Goal: Navigation & Orientation: Find specific page/section

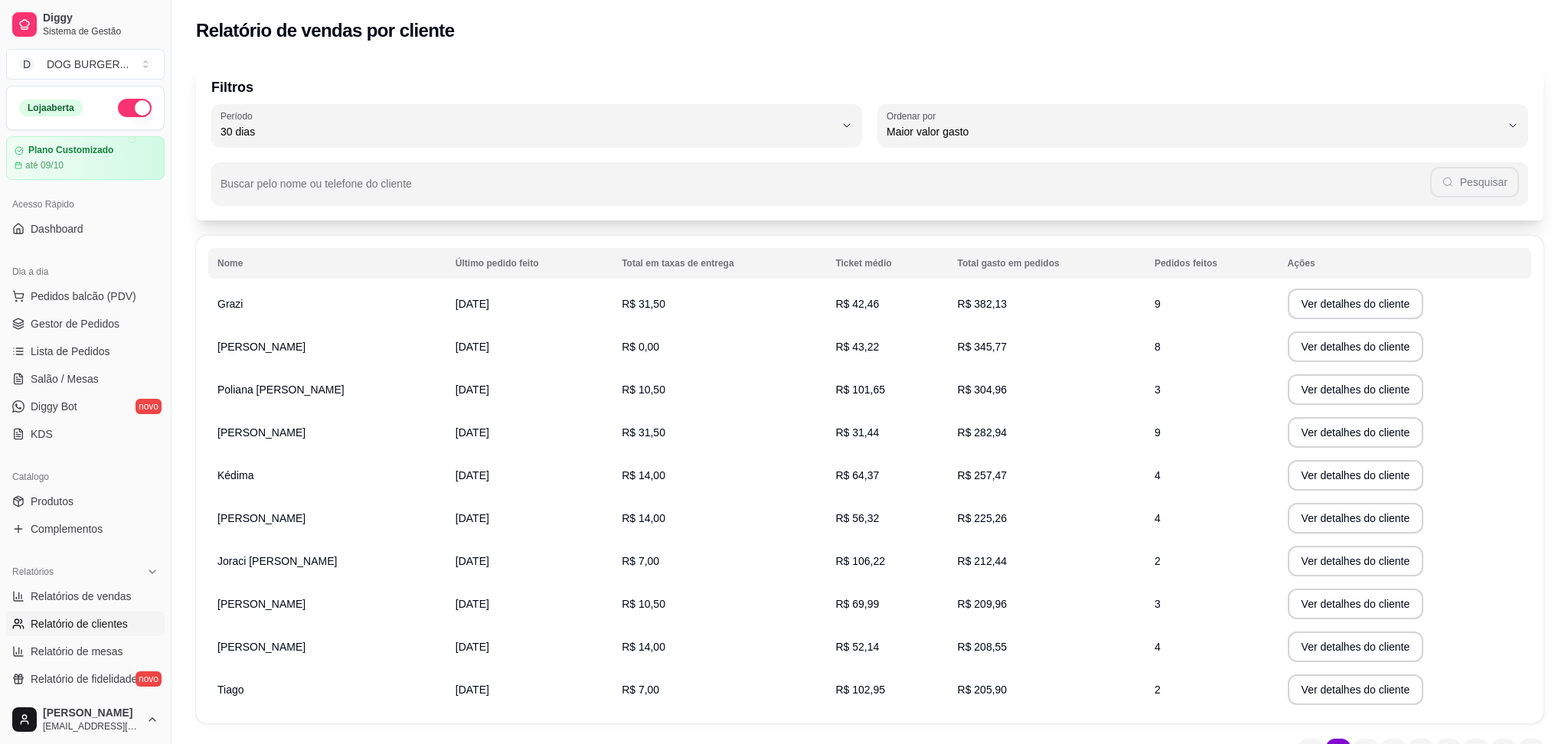
select select "30"
select select "HIGHEST_TOTAL_SPENT_WITH_ORDERS"
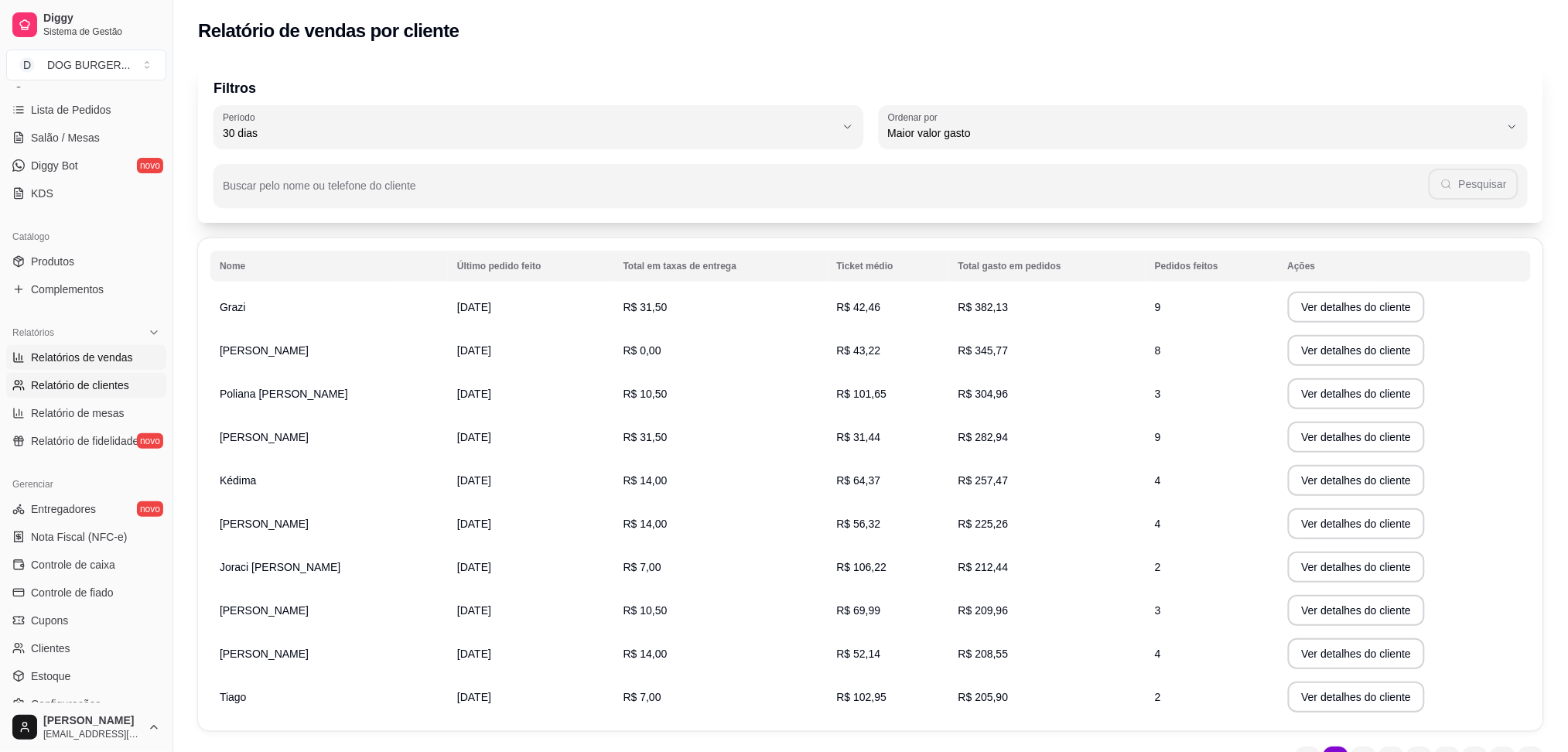
click at [102, 356] on span "Relatórios de vendas" at bounding box center [82, 358] width 102 height 16
select select "ALL"
select select "0"
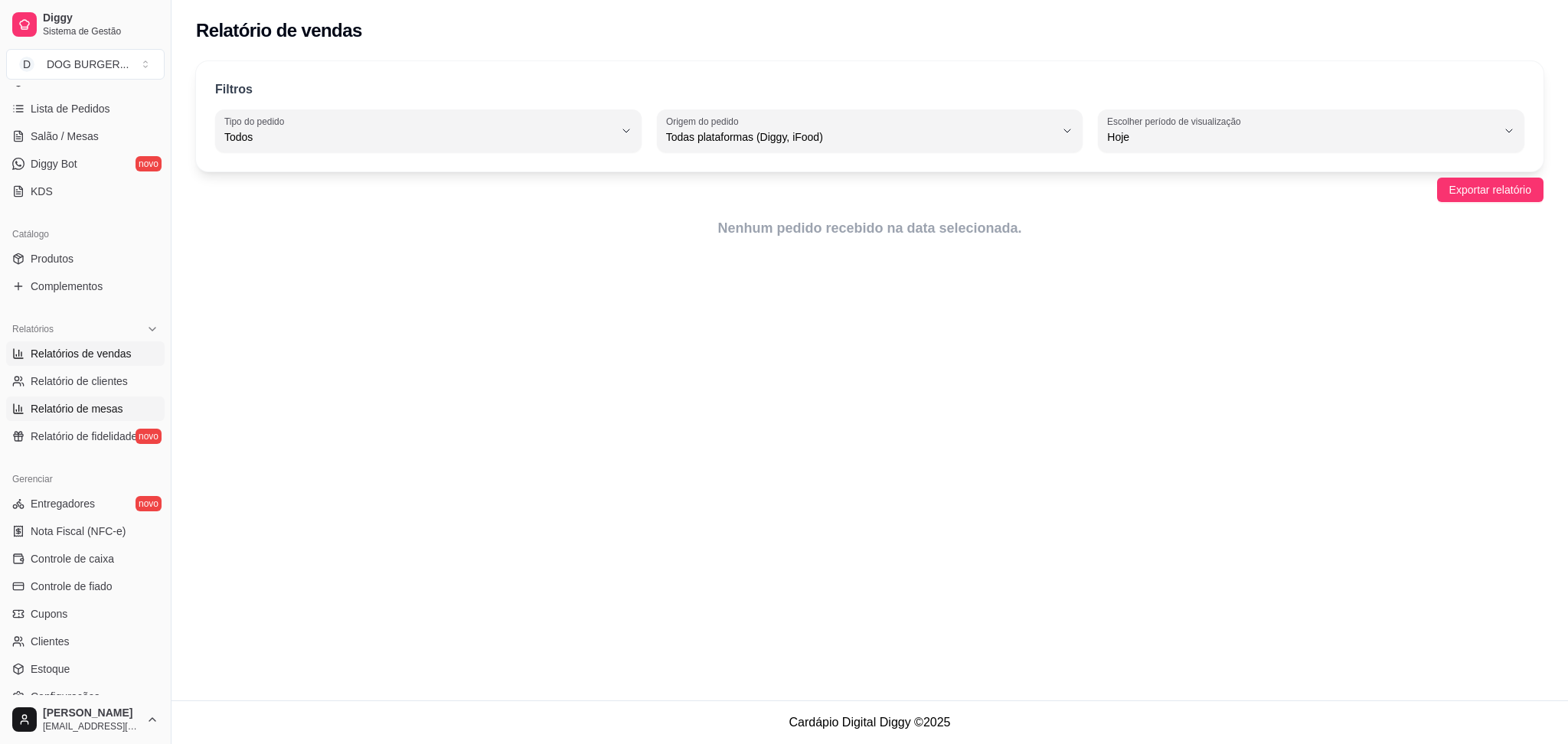
click at [83, 416] on span "Relatório de mesas" at bounding box center [77, 409] width 92 height 16
select select "TOTAL_OF_ORDERS"
select select "7"
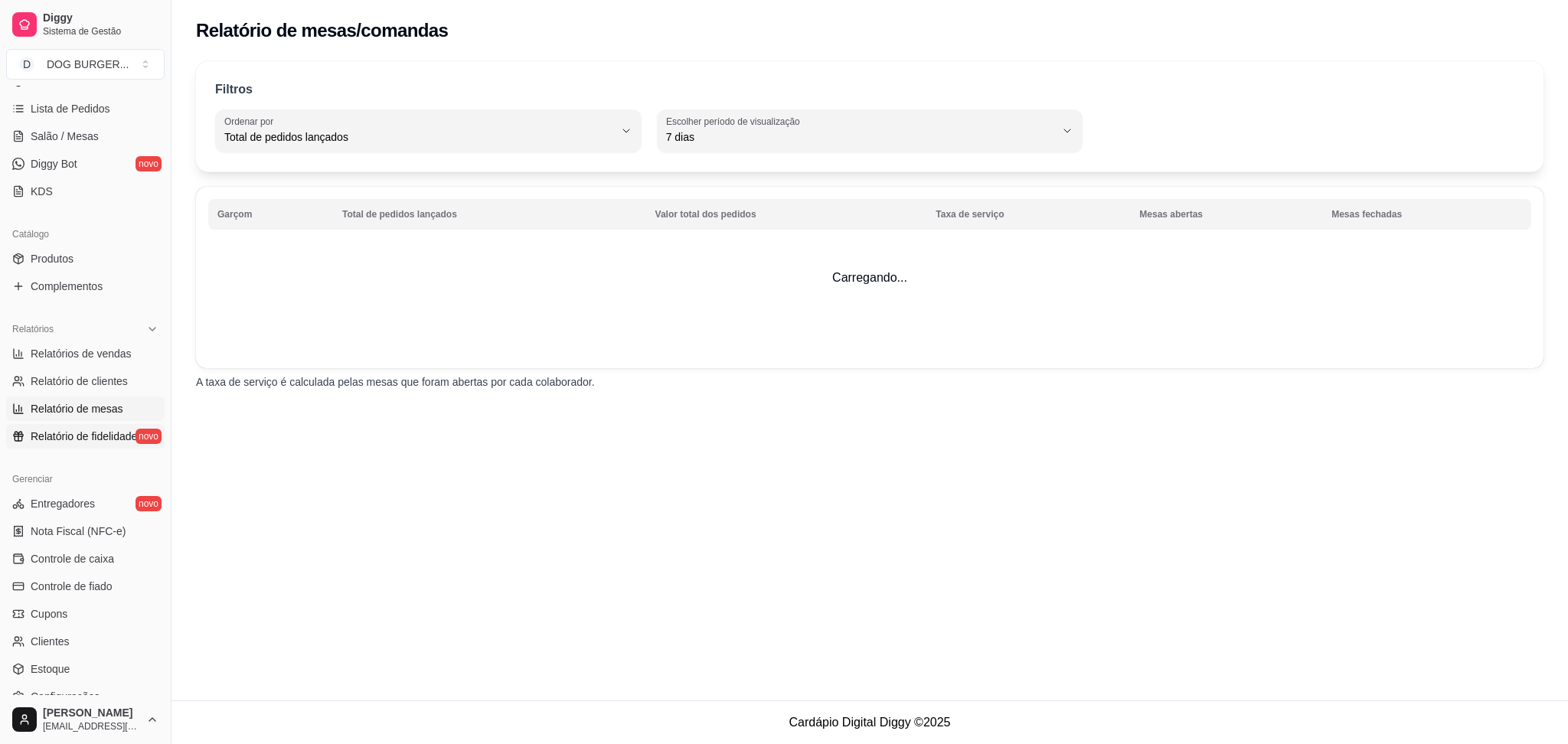
click at [81, 441] on span "Relatório de fidelidade" at bounding box center [83, 436] width 106 height 16
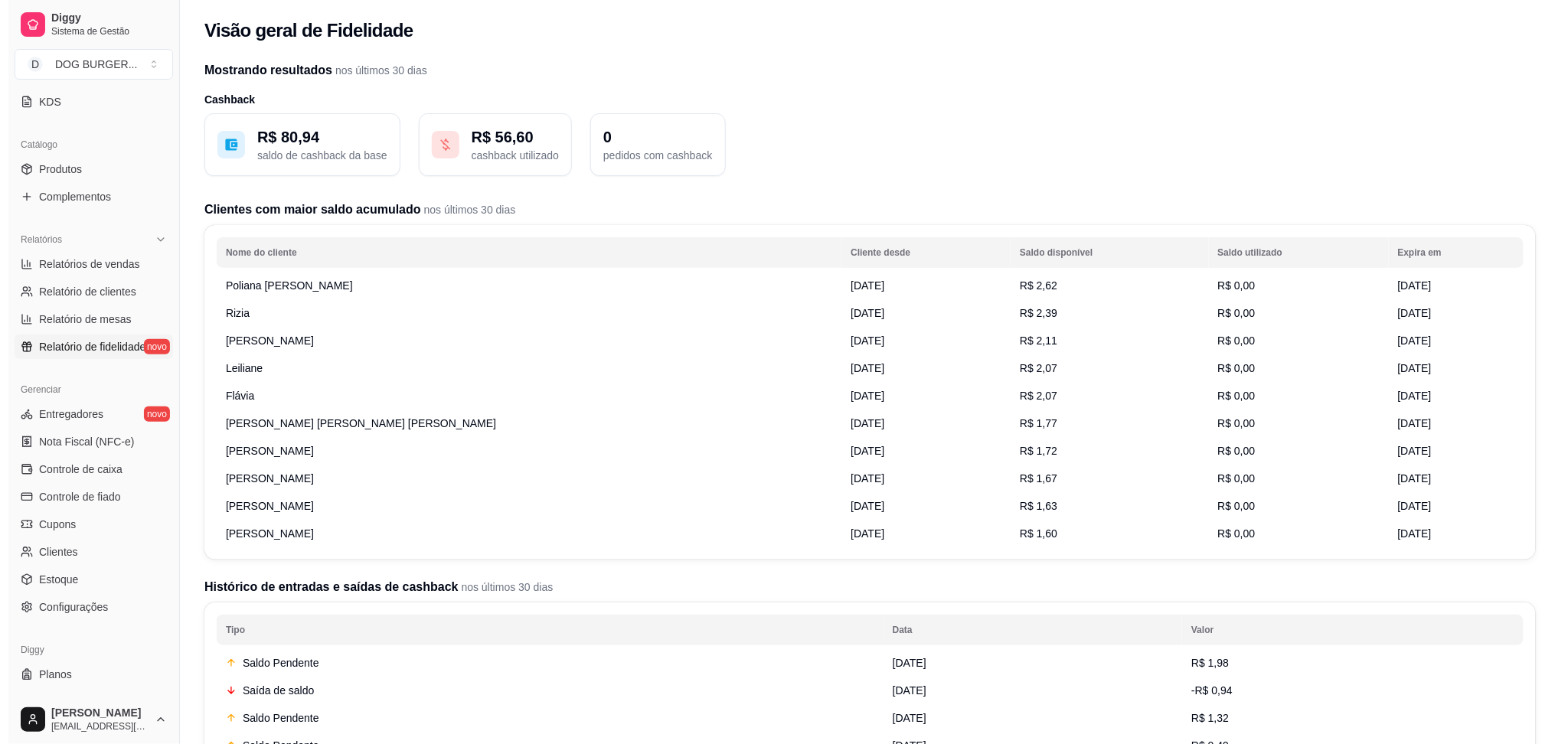
scroll to position [357, 0]
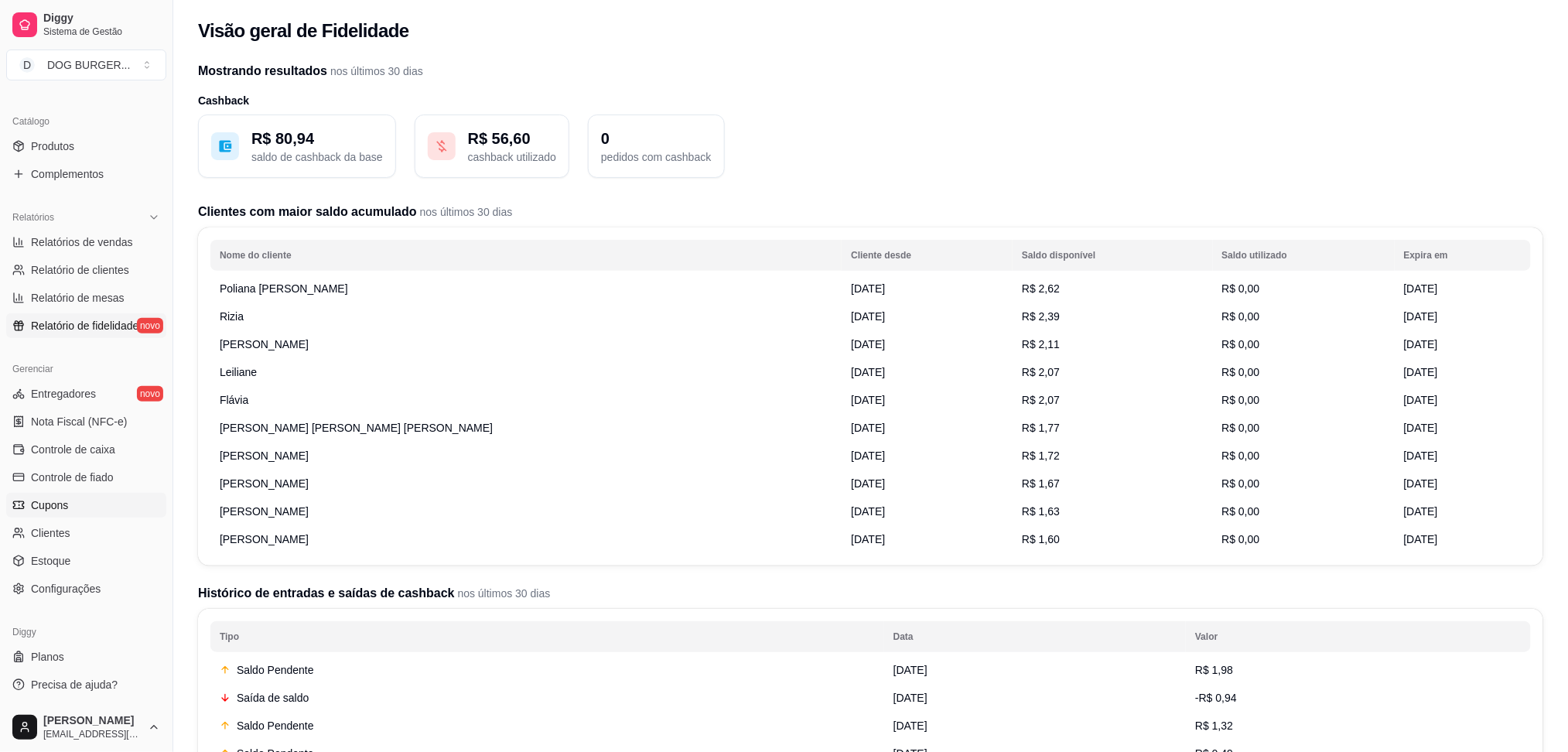
click at [105, 504] on link "Cupons" at bounding box center [86, 505] width 160 height 25
